Goal: Information Seeking & Learning: Learn about a topic

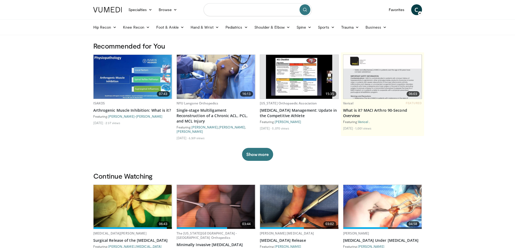
click at [249, 11] on input "Search topics, interventions" at bounding box center [258, 9] width 108 height 13
type input "**********"
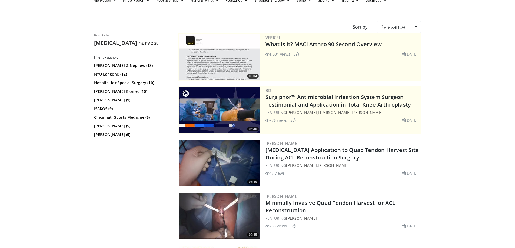
scroll to position [81, 0]
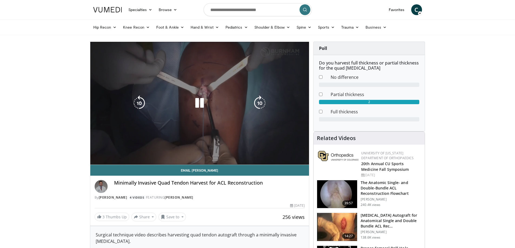
click at [104, 152] on div "10 seconds Tap to unmute" at bounding box center [199, 103] width 219 height 123
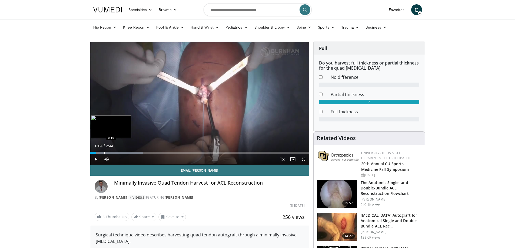
click at [104, 154] on div "Progress Bar" at bounding box center [104, 153] width 1 height 2
click at [96, 159] on span "Video Player" at bounding box center [95, 159] width 11 height 11
click at [302, 160] on span "Video Player" at bounding box center [303, 159] width 11 height 11
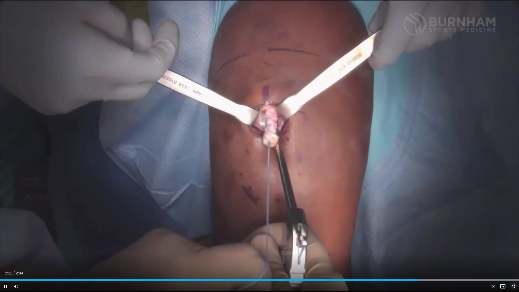
click at [515, 248] on span "Video Player" at bounding box center [513, 286] width 11 height 11
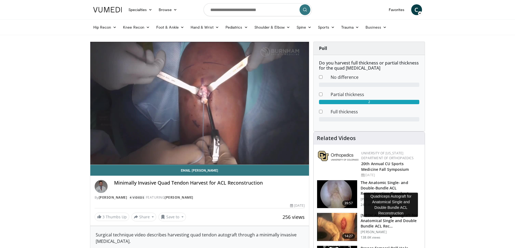
click at [388, 223] on h3 "Quadriceps Autograft for Anatomical Single and Double Bundle ACL Rec…" at bounding box center [391, 221] width 61 height 16
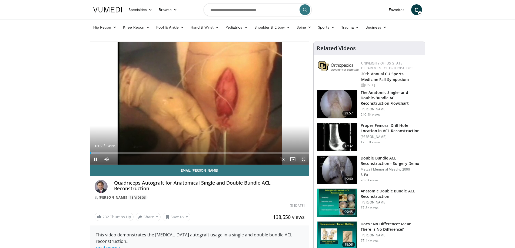
click at [302, 162] on span "Video Player" at bounding box center [303, 159] width 11 height 11
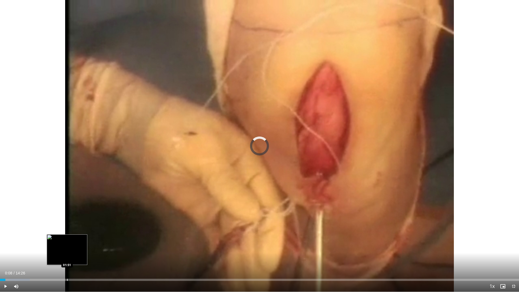
click at [67, 248] on div "Progress Bar" at bounding box center [67, 280] width 1 height 2
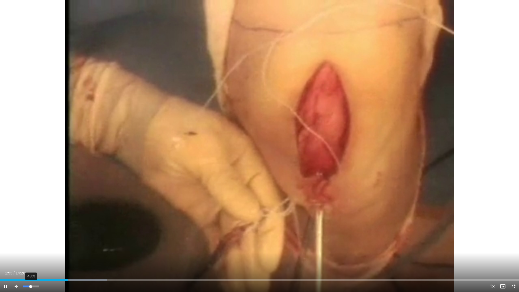
click at [31, 248] on div "49%" at bounding box center [30, 286] width 15 height 2
click at [92, 248] on div "Progress Bar" at bounding box center [91, 280] width 1 height 2
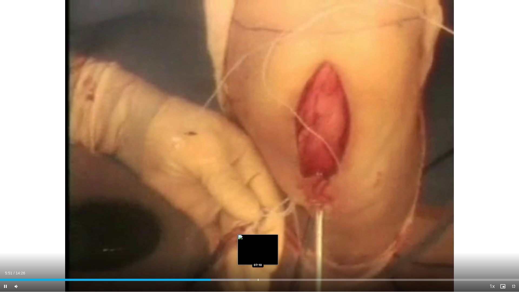
click at [258, 248] on div "Progress Bar" at bounding box center [258, 280] width 1 height 2
